Goal: Navigation & Orientation: Find specific page/section

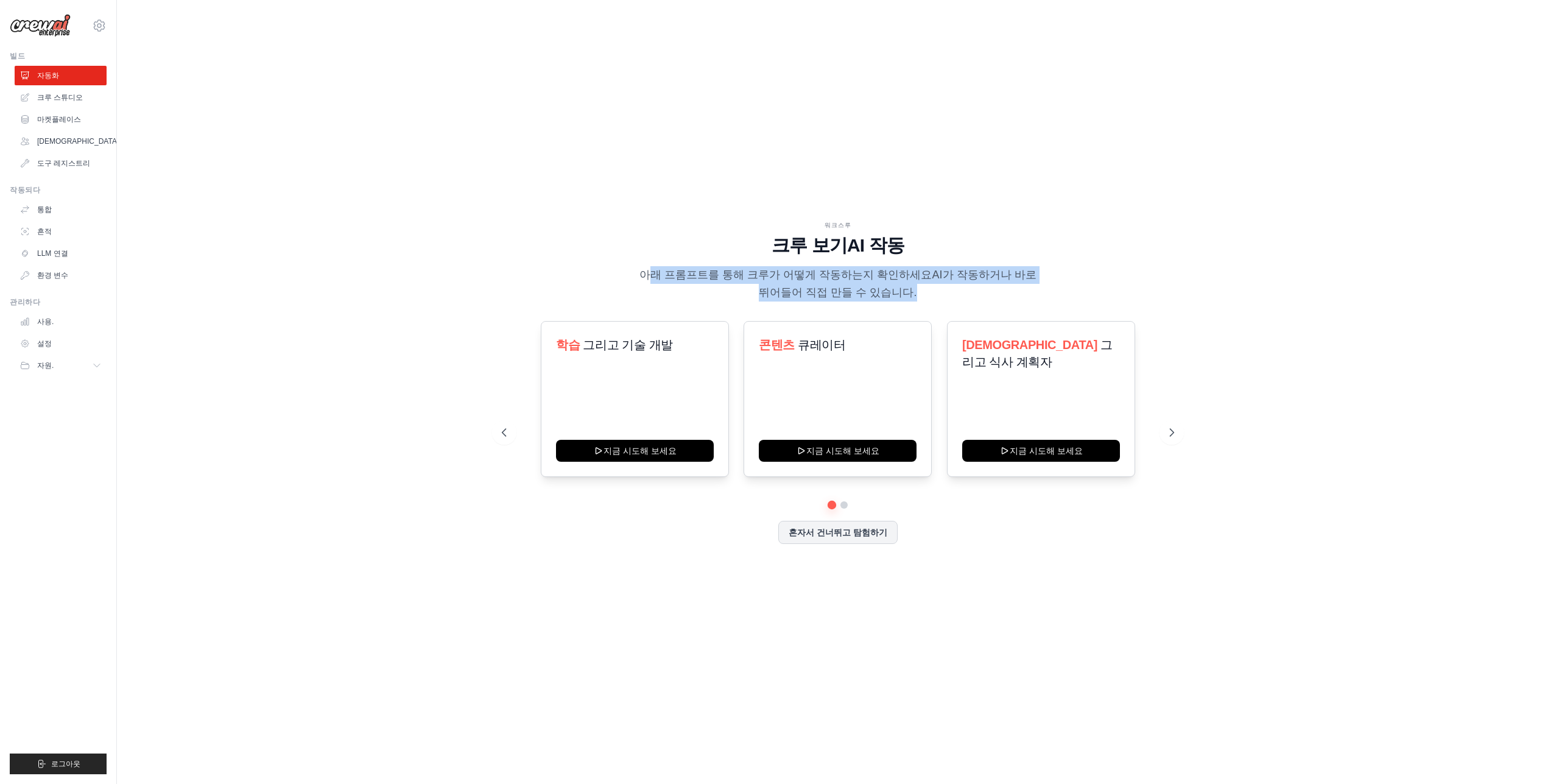
drag, startPoint x: 646, startPoint y: 275, endPoint x: 955, endPoint y: 286, distance: 309.2
click at [955, 286] on p "아래 프롬프트를 통해 크루가 어떻게 작동하는지 확인하세요 AI가 작동하거나 바로 뛰어들어 직접 만들 수 있습니다." at bounding box center [838, 284] width 409 height 36
click at [68, 98] on font "크루 스튜디오" at bounding box center [61, 97] width 45 height 8
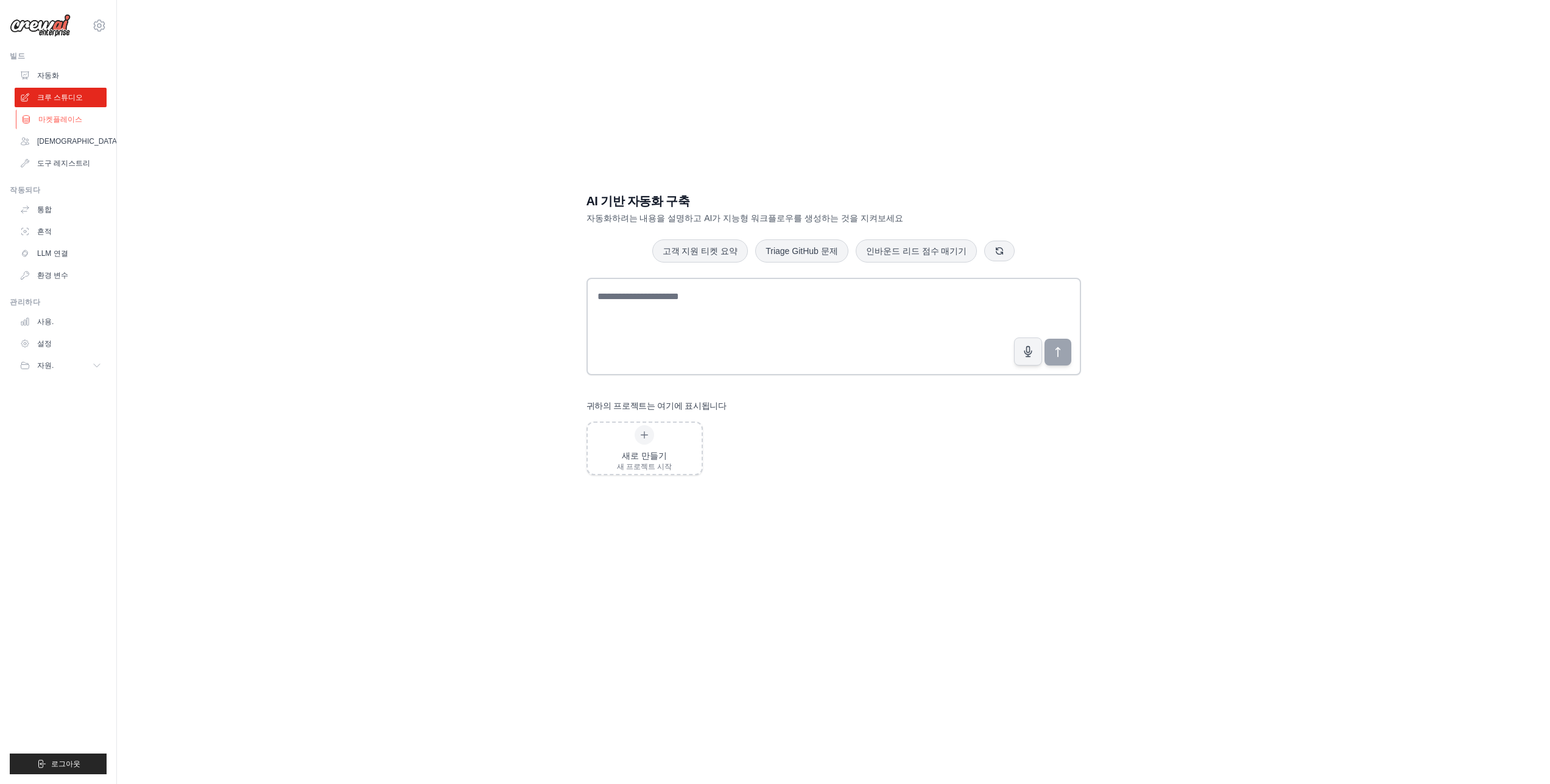
click at [73, 117] on font "마켓플레이스" at bounding box center [61, 119] width 44 height 8
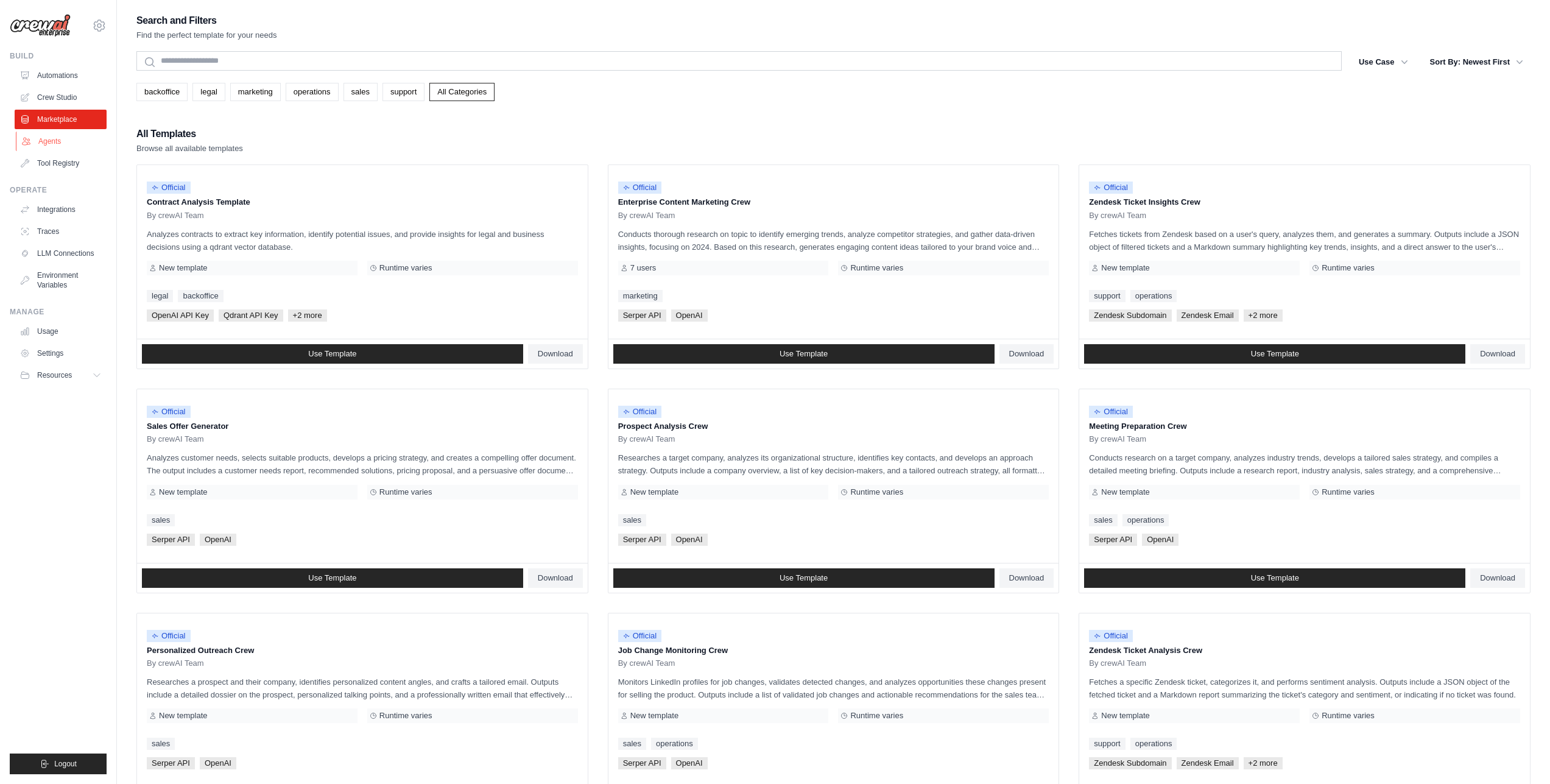
click at [50, 148] on link "Agents" at bounding box center [61, 142] width 92 height 20
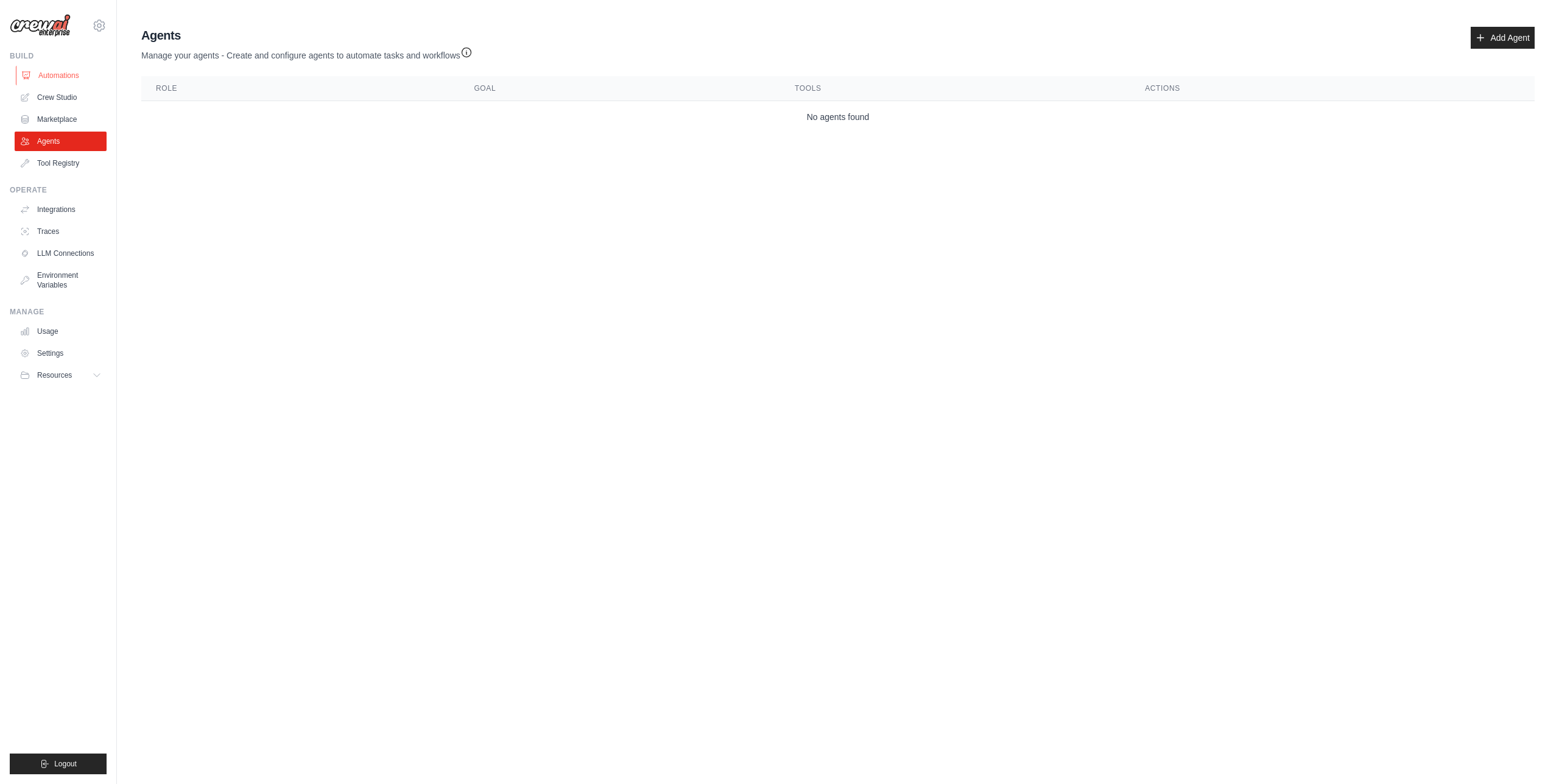
click at [66, 79] on link "Automations" at bounding box center [61, 76] width 92 height 20
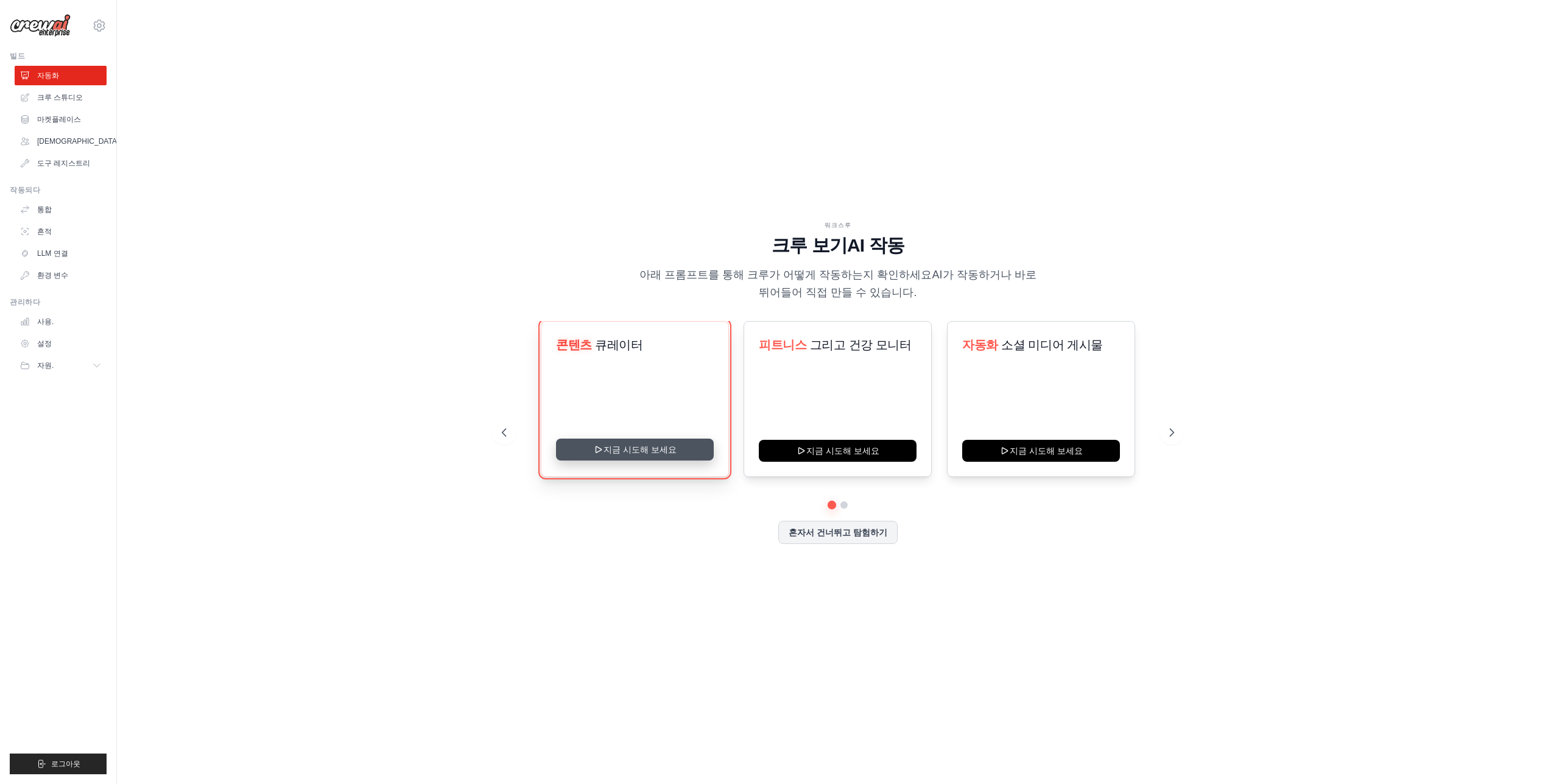
click at [630, 453] on button "지금 시도해 보세요" at bounding box center [635, 449] width 157 height 22
click at [1173, 430] on icon at bounding box center [1173, 432] width 4 height 8
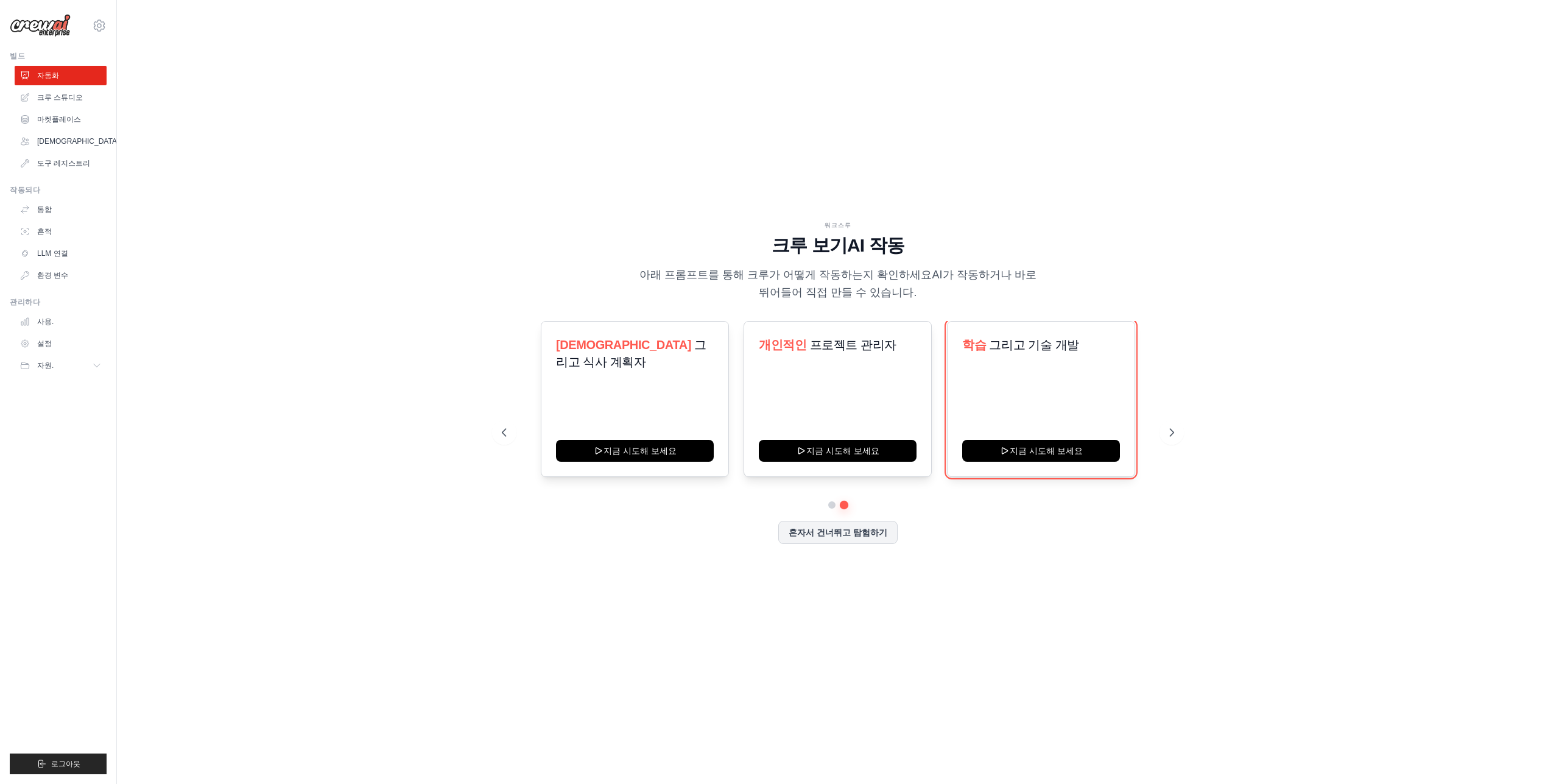
drag, startPoint x: 1035, startPoint y: 457, endPoint x: 953, endPoint y: 540, distance: 116.7
click at [963, 540] on div "콘텐츠 큐레이터 피트니스 그리고 건강 모니터 지금 시도해 보세요 자동화 소셜 미디어 게시물 지금 시도해 보세요 학습" at bounding box center [838, 432] width 672 height 222
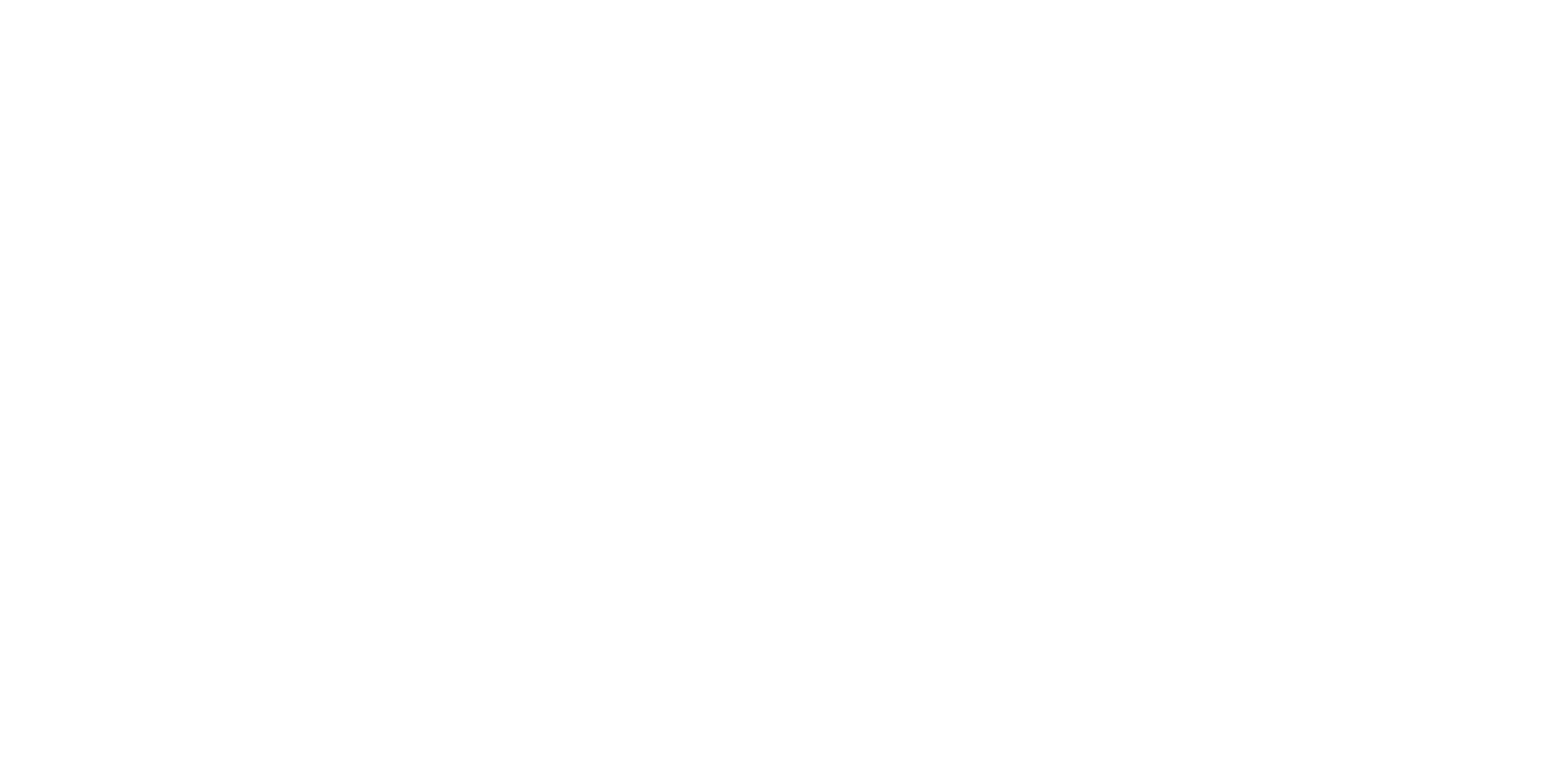
click at [1168, 0] on html at bounding box center [780, 0] width 1559 height 0
